Goal: Task Accomplishment & Management: Manage account settings

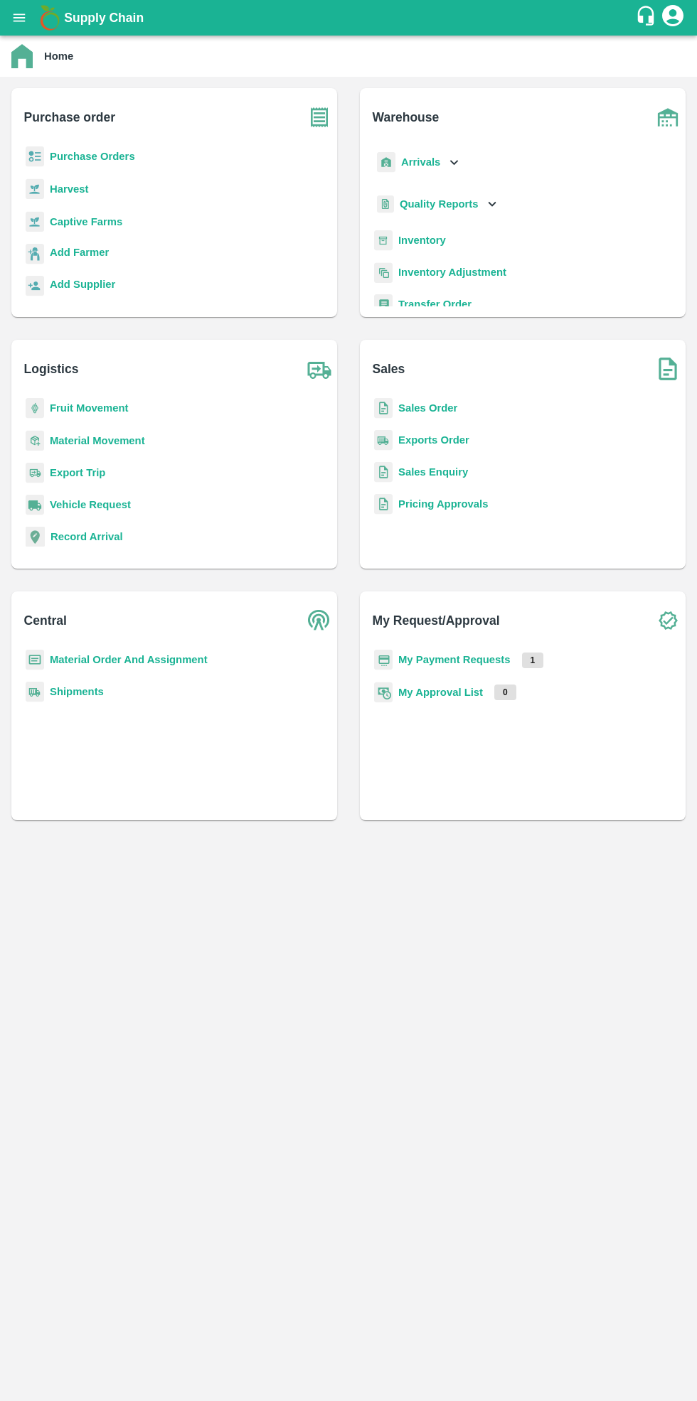
click at [77, 158] on b "Purchase Orders" at bounding box center [92, 156] width 85 height 11
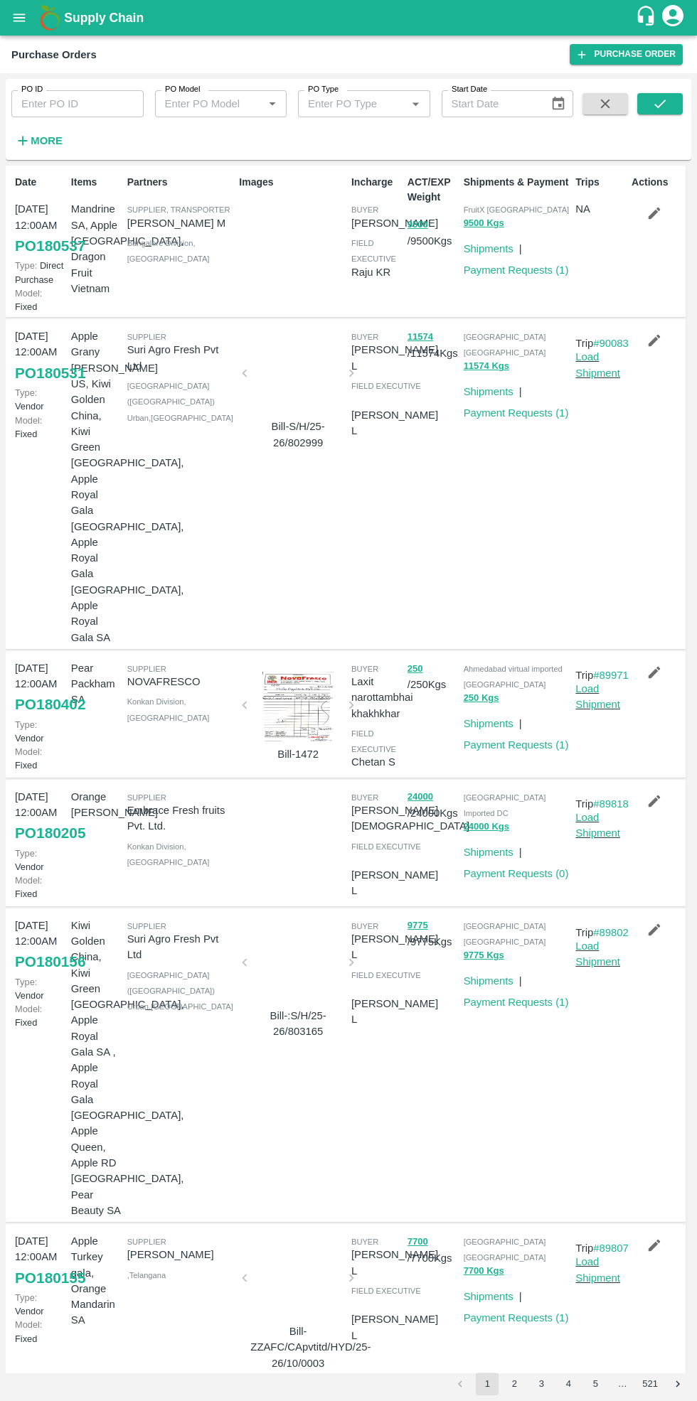
click at [522, 739] on link "Payment Requests ( 1 )" at bounding box center [516, 744] width 105 height 11
click at [281, 380] on div at bounding box center [297, 377] width 95 height 75
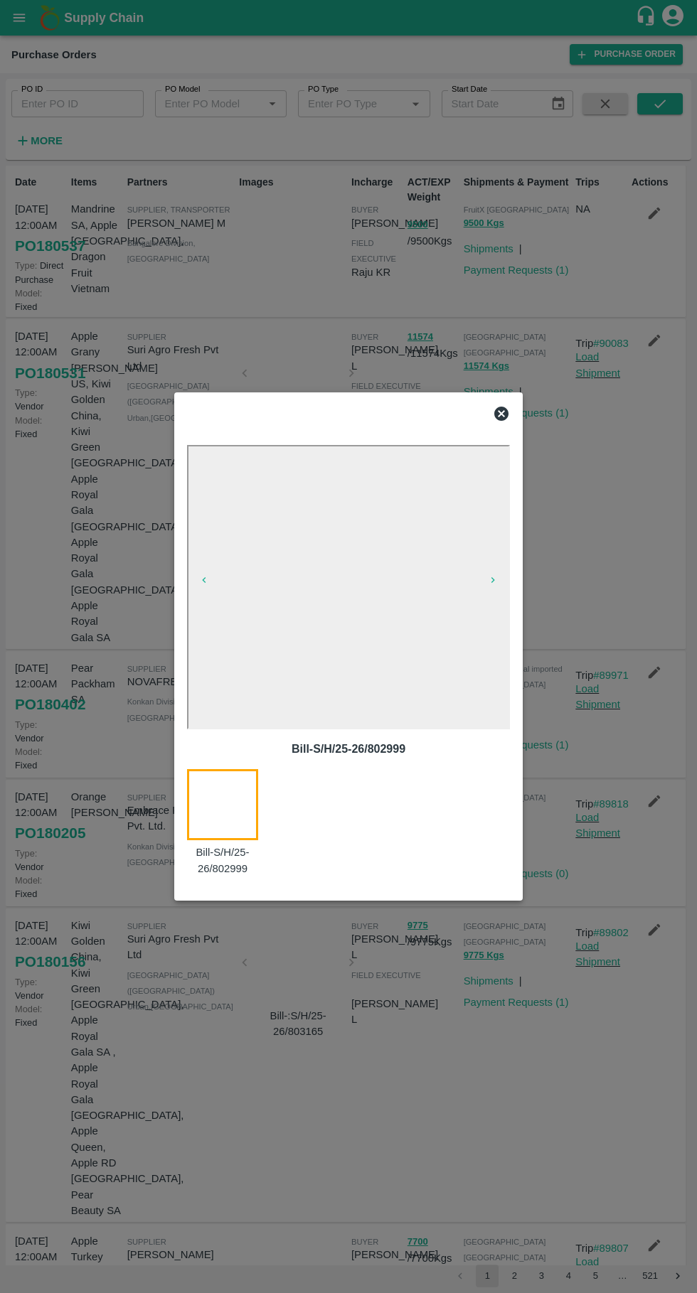
click at [498, 421] on icon at bounding box center [501, 414] width 14 height 14
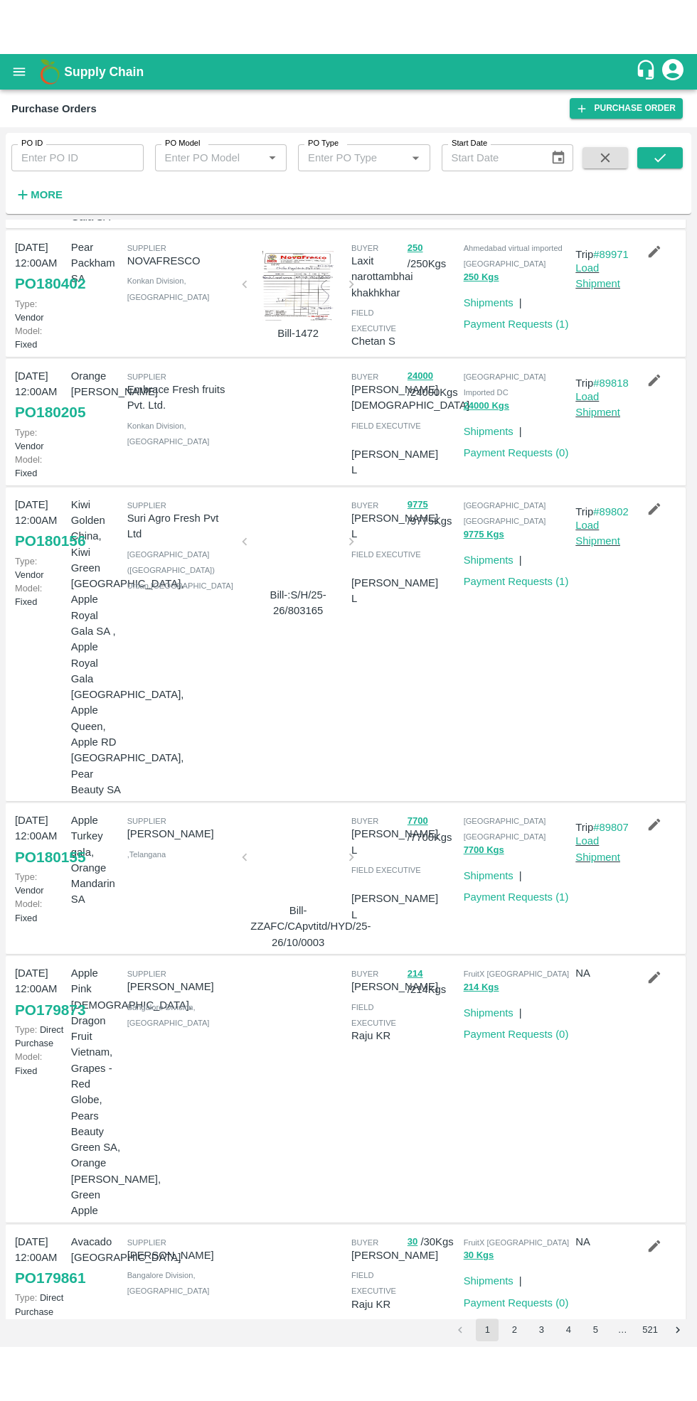
scroll to position [428, 0]
